Goal: Use online tool/utility: Utilize a website feature to perform a specific function

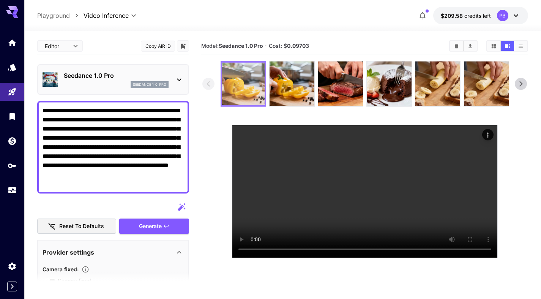
scroll to position [40, 0]
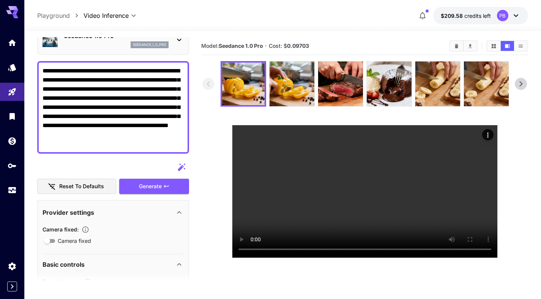
click at [527, 80] on icon at bounding box center [521, 83] width 11 height 11
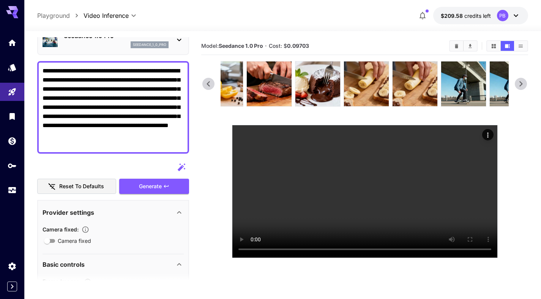
click at [523, 84] on icon at bounding box center [521, 83] width 3 height 5
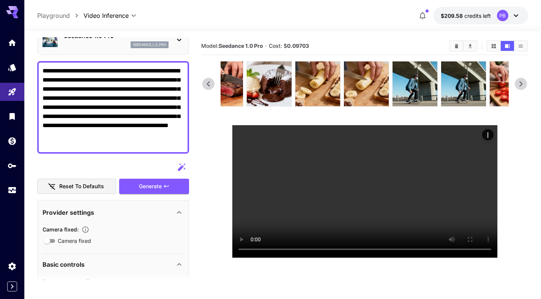
click at [523, 84] on icon at bounding box center [521, 83] width 11 height 11
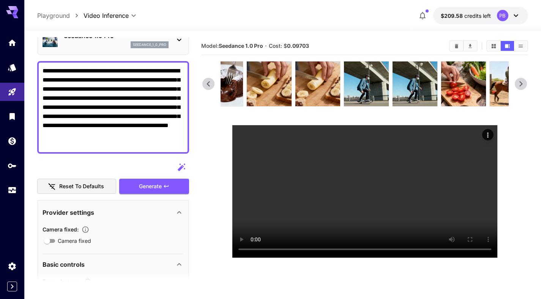
click at [523, 84] on icon at bounding box center [521, 83] width 11 height 11
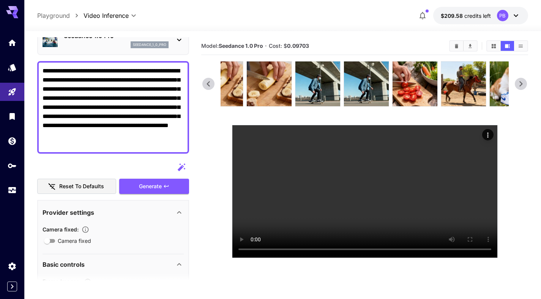
click at [523, 84] on icon at bounding box center [521, 83] width 11 height 11
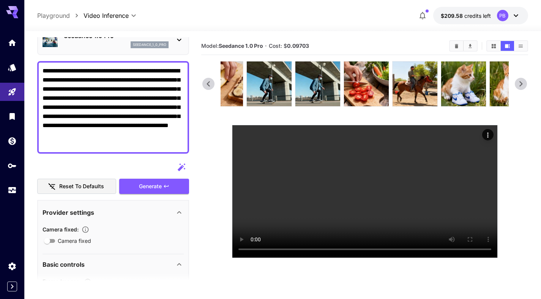
click at [522, 84] on icon at bounding box center [521, 83] width 11 height 11
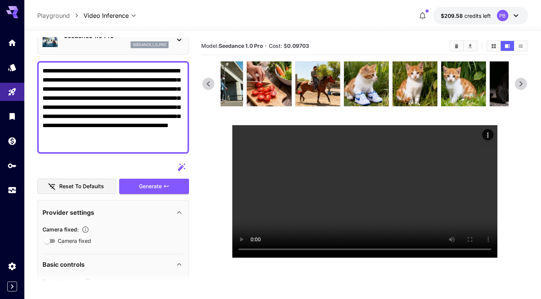
click at [522, 84] on icon at bounding box center [521, 83] width 11 height 11
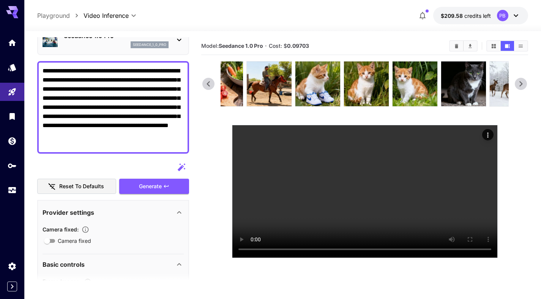
click at [522, 84] on icon at bounding box center [521, 83] width 11 height 11
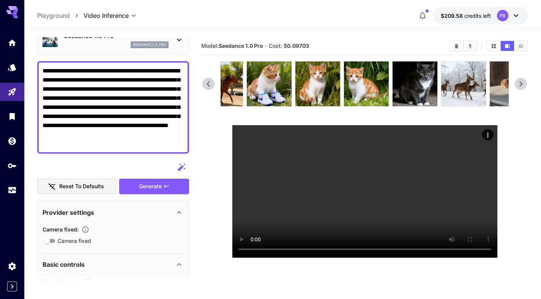
click at [522, 84] on icon at bounding box center [521, 83] width 11 height 11
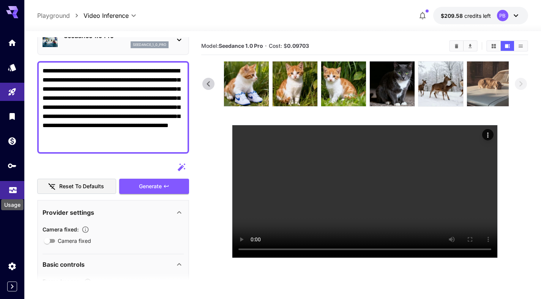
click at [14, 186] on icon "Usage" at bounding box center [12, 188] width 9 height 9
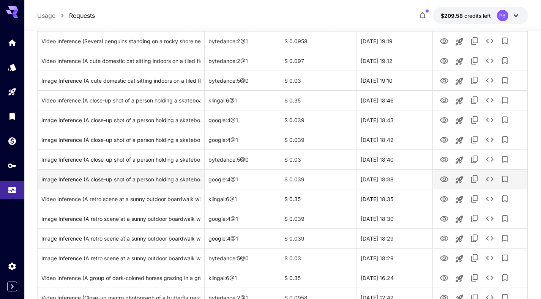
scroll to position [881, 0]
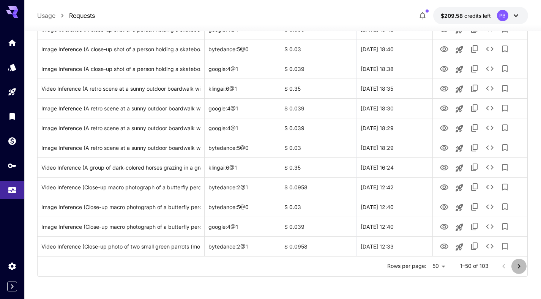
click at [521, 266] on icon "Go to next page" at bounding box center [519, 266] width 9 height 9
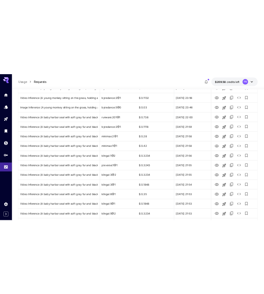
scroll to position [317, 0]
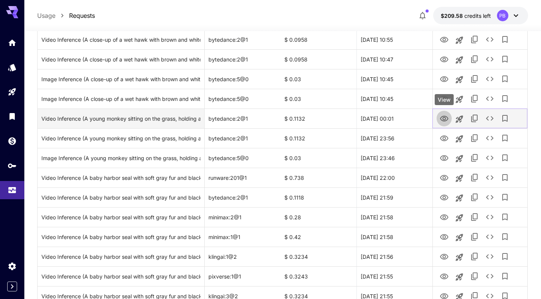
click at [440, 116] on icon "View" at bounding box center [444, 118] width 9 height 9
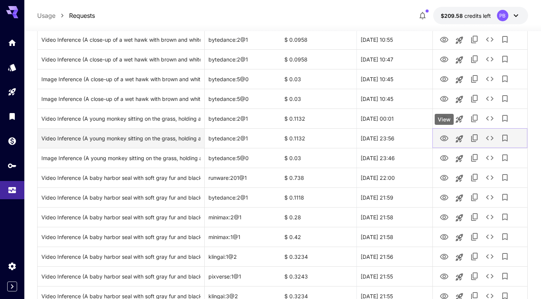
click at [448, 133] on link "View" at bounding box center [444, 137] width 9 height 9
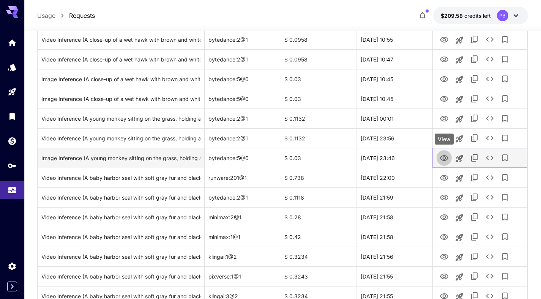
click at [447, 160] on icon "View" at bounding box center [444, 158] width 9 height 9
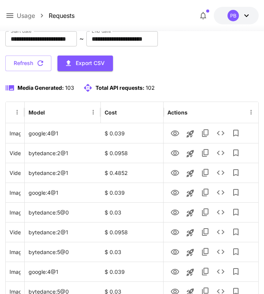
scroll to position [55, 0]
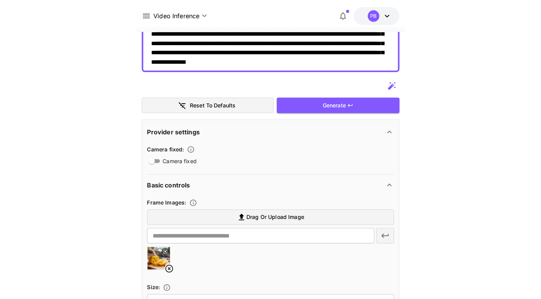
scroll to position [60, 0]
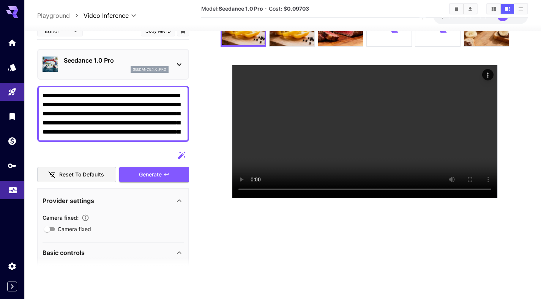
click at [11, 188] on icon "Usage" at bounding box center [13, 187] width 8 height 4
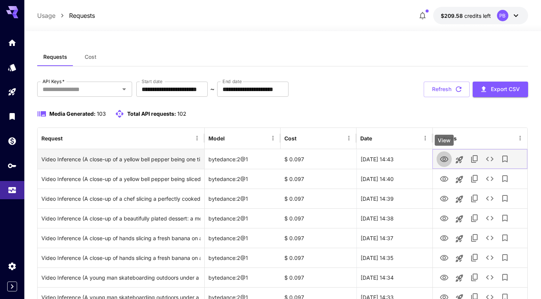
click at [445, 161] on icon "View" at bounding box center [444, 159] width 9 height 9
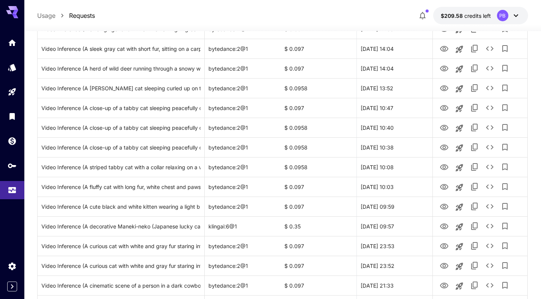
scroll to position [375, 0]
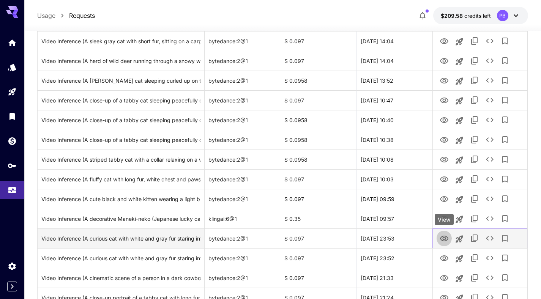
click at [446, 240] on icon "View" at bounding box center [444, 238] width 9 height 9
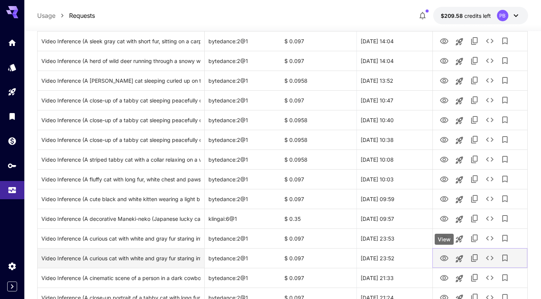
click at [447, 258] on icon "View" at bounding box center [444, 259] width 8 height 6
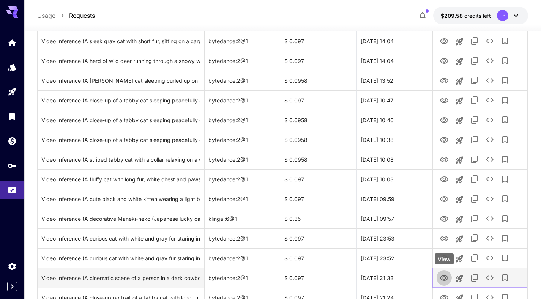
click at [448, 275] on icon "View" at bounding box center [444, 278] width 9 height 9
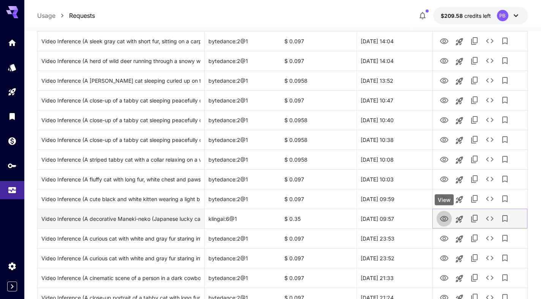
click at [440, 223] on icon "View" at bounding box center [444, 219] width 9 height 9
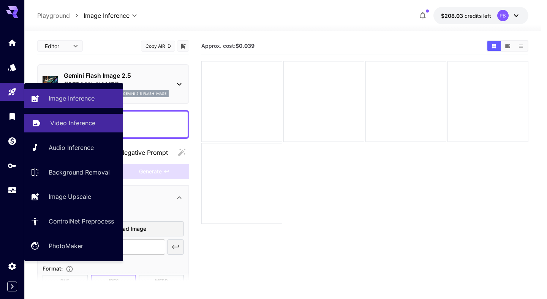
click at [78, 128] on p "Video Inference" at bounding box center [72, 123] width 45 height 9
type input "**********"
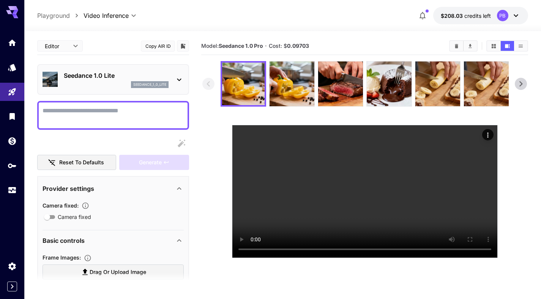
click at [175, 71] on div "Seedance 1.0 Lite seedance_1_0_lite" at bounding box center [113, 79] width 141 height 23
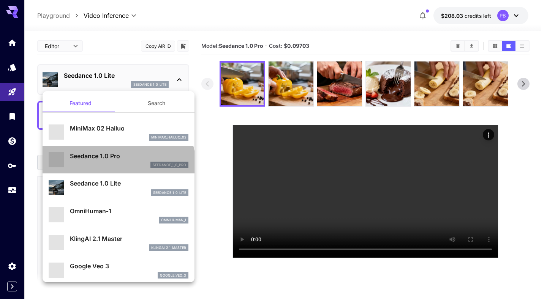
click at [118, 167] on div "seedance_1_0_pro" at bounding box center [129, 165] width 119 height 7
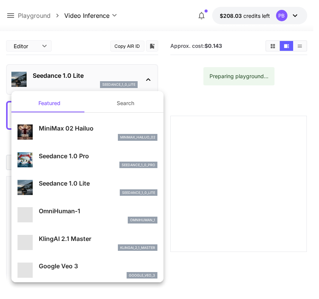
click at [91, 163] on div "seedance_1_0_pro" at bounding box center [98, 165] width 119 height 7
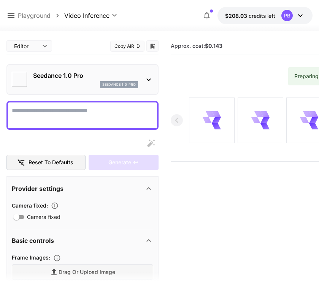
click at [88, 130] on p "Seedance 1.0 Pro" at bounding box center [76, 127] width 89 height 5
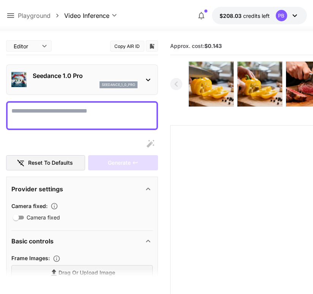
click at [93, 92] on div "Seedance 1.0 Pro seedance_1_0_pro" at bounding box center [82, 79] width 152 height 31
click at [85, 86] on div "seedance_1_0_pro" at bounding box center [85, 84] width 105 height 7
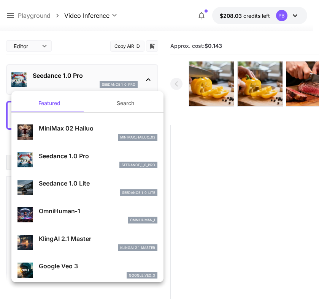
click at [76, 162] on div "seedance_1_0_pro" at bounding box center [98, 165] width 119 height 7
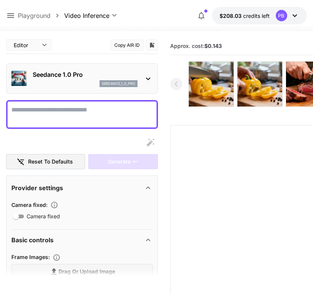
scroll to position [2, 0]
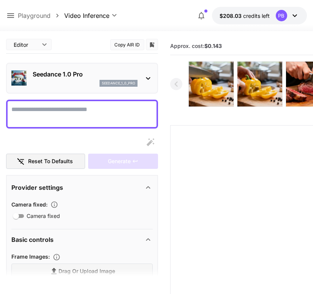
type input "**********"
click at [78, 114] on textarea "Camera fixed" at bounding box center [81, 114] width 141 height 18
paste textarea "**********"
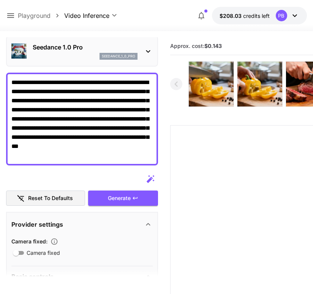
scroll to position [0, 0]
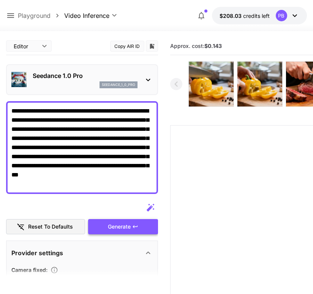
type textarea "**********"
click at [109, 224] on div "Generate" at bounding box center [123, 227] width 70 height 16
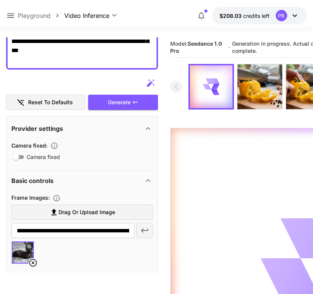
scroll to position [131, 0]
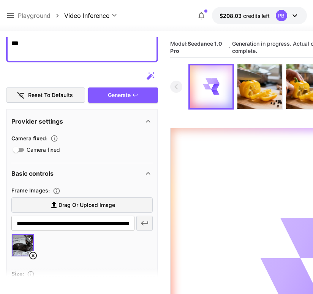
click at [35, 256] on icon at bounding box center [32, 255] width 9 height 9
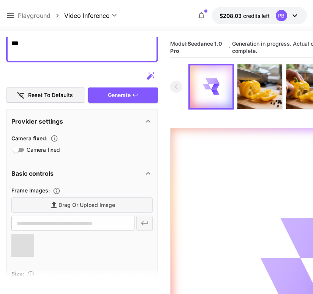
type input "**********"
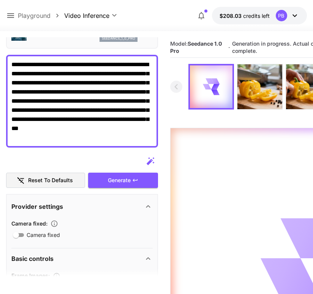
scroll to position [0, 0]
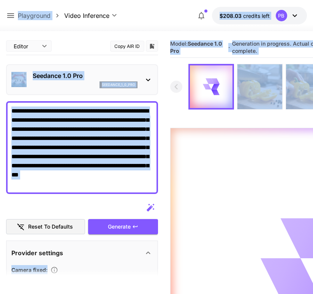
click at [88, 180] on textarea "**********" at bounding box center [81, 147] width 141 height 82
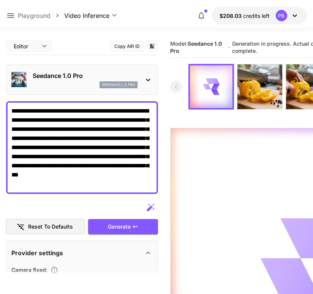
drag, startPoint x: 67, startPoint y: 191, endPoint x: 64, endPoint y: 188, distance: 4.1
click at [64, 188] on div "**********" at bounding box center [82, 147] width 152 height 93
drag, startPoint x: 56, startPoint y: 185, endPoint x: 0, endPoint y: 20, distance: 174.6
click at [0, 20] on div "**********" at bounding box center [156, 225] width 313 height 451
paste textarea
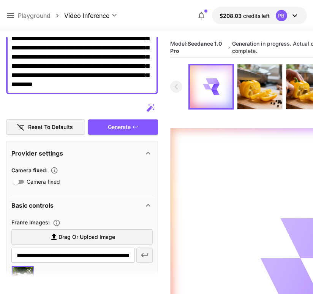
scroll to position [131, 0]
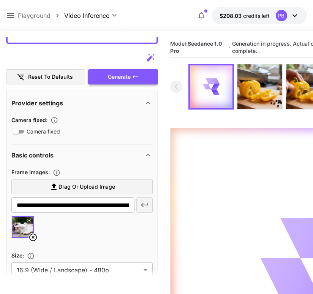
type textarea "**********"
click at [138, 83] on div "Generate" at bounding box center [123, 77] width 70 height 16
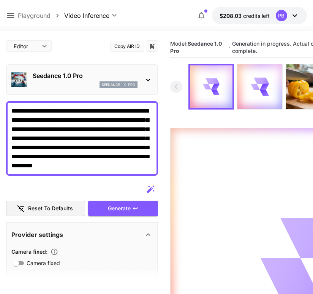
scroll to position [131, 0]
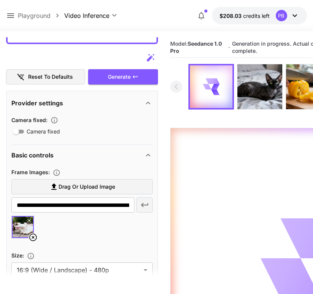
click at [32, 239] on icon at bounding box center [33, 237] width 8 height 8
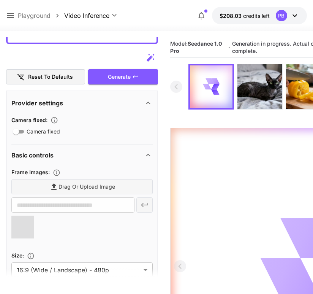
scroll to position [0, 0]
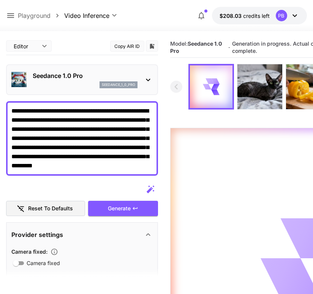
type input "**********"
click at [136, 134] on textarea "**********" at bounding box center [81, 138] width 141 height 64
paste textarea
type textarea "**********"
click at [123, 208] on div "Generate" at bounding box center [123, 209] width 70 height 16
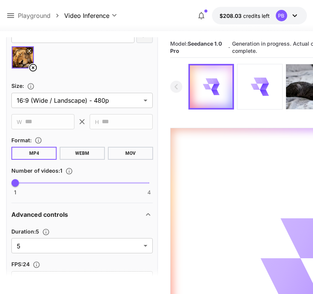
scroll to position [259, 0]
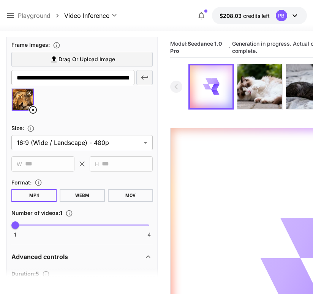
click at [33, 109] on icon at bounding box center [33, 110] width 8 height 8
